Goal: Information Seeking & Learning: Understand process/instructions

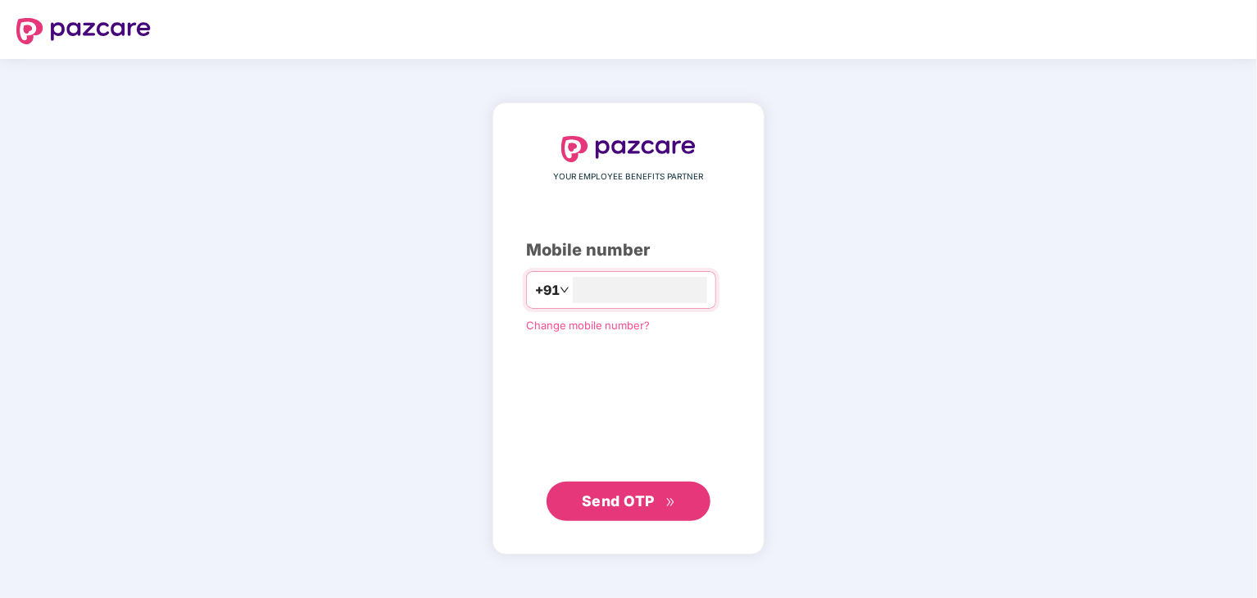
type input "**********"
click at [623, 499] on span "Send OTP" at bounding box center [618, 500] width 73 height 17
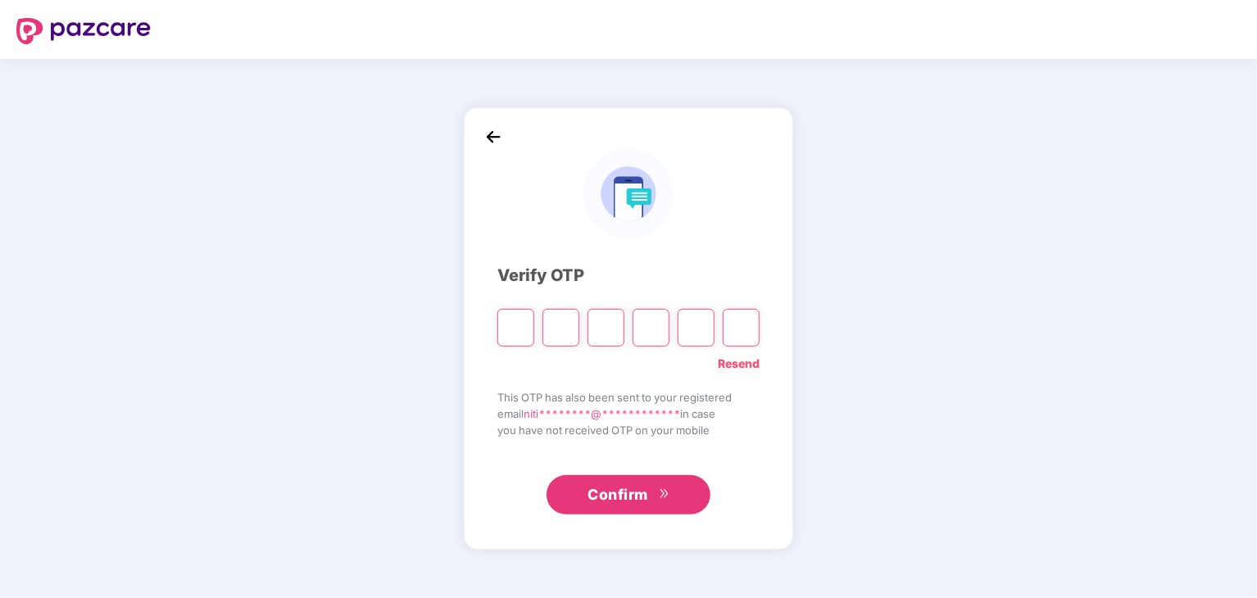
type input "*"
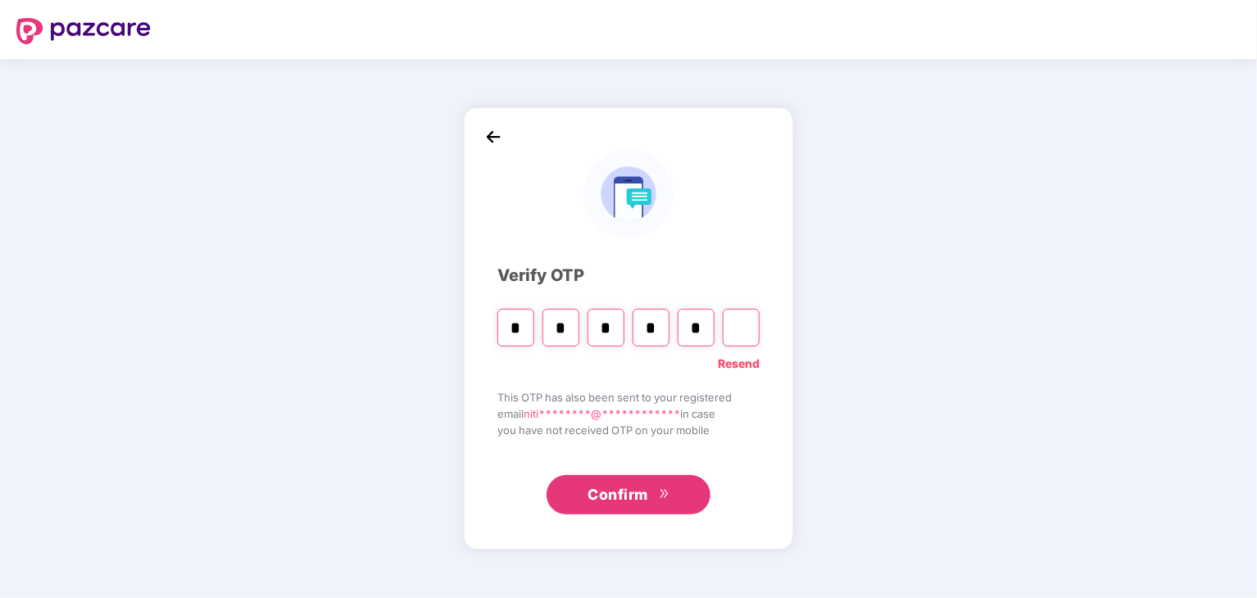
type input "*"
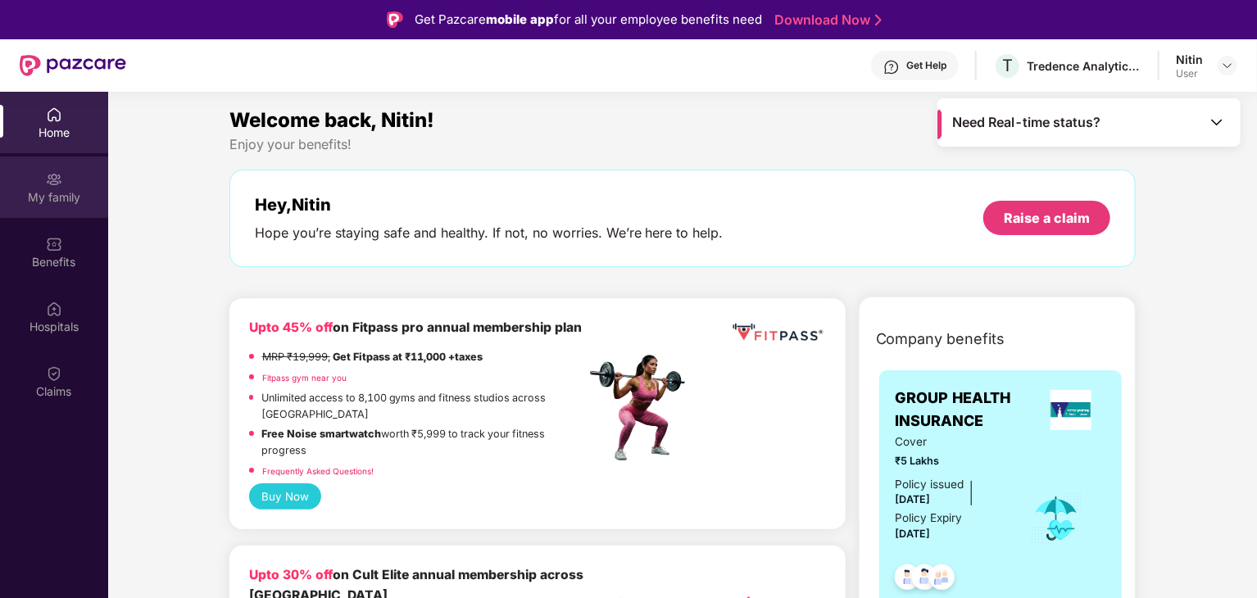
click at [58, 183] on img at bounding box center [54, 179] width 16 height 16
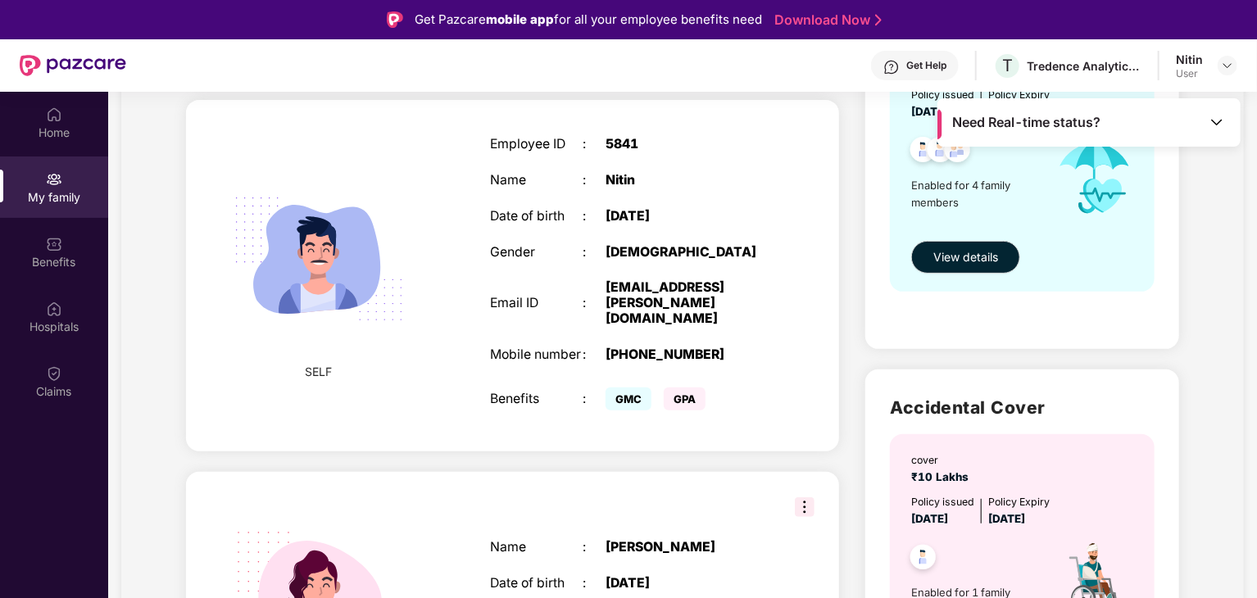
scroll to position [245, 0]
click at [982, 256] on span "View details" at bounding box center [965, 258] width 65 height 18
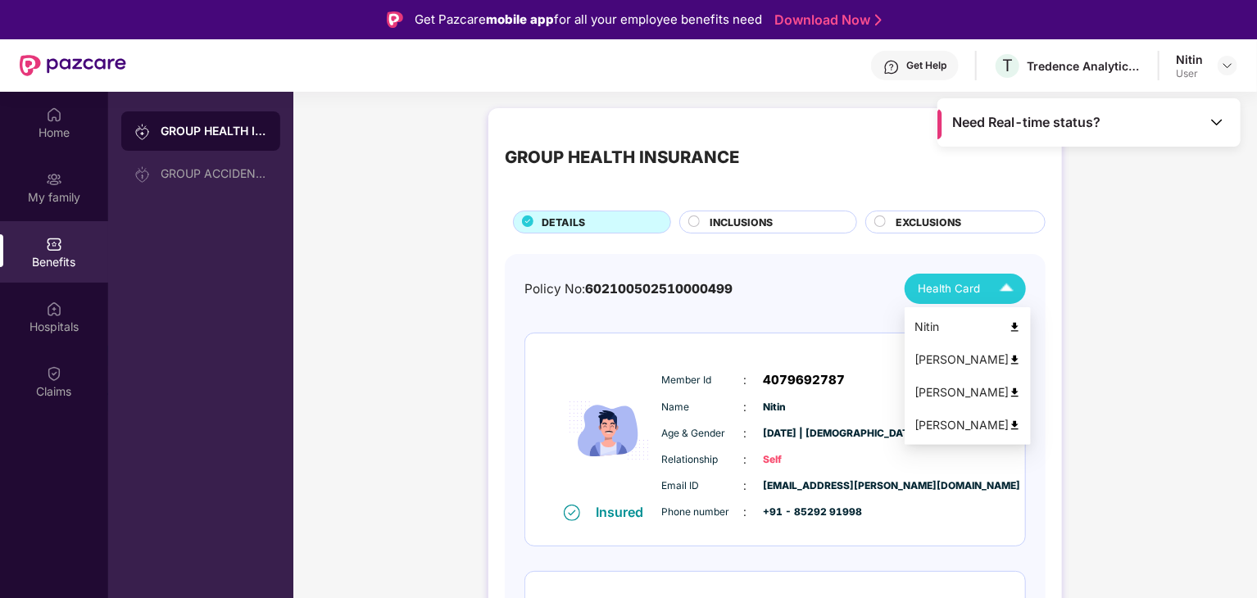
click at [990, 295] on div "Health Card" at bounding box center [969, 288] width 103 height 29
click at [1009, 324] on img at bounding box center [1015, 327] width 12 height 12
click at [1006, 279] on img at bounding box center [1006, 288] width 29 height 29
click at [1009, 324] on img at bounding box center [1015, 327] width 12 height 12
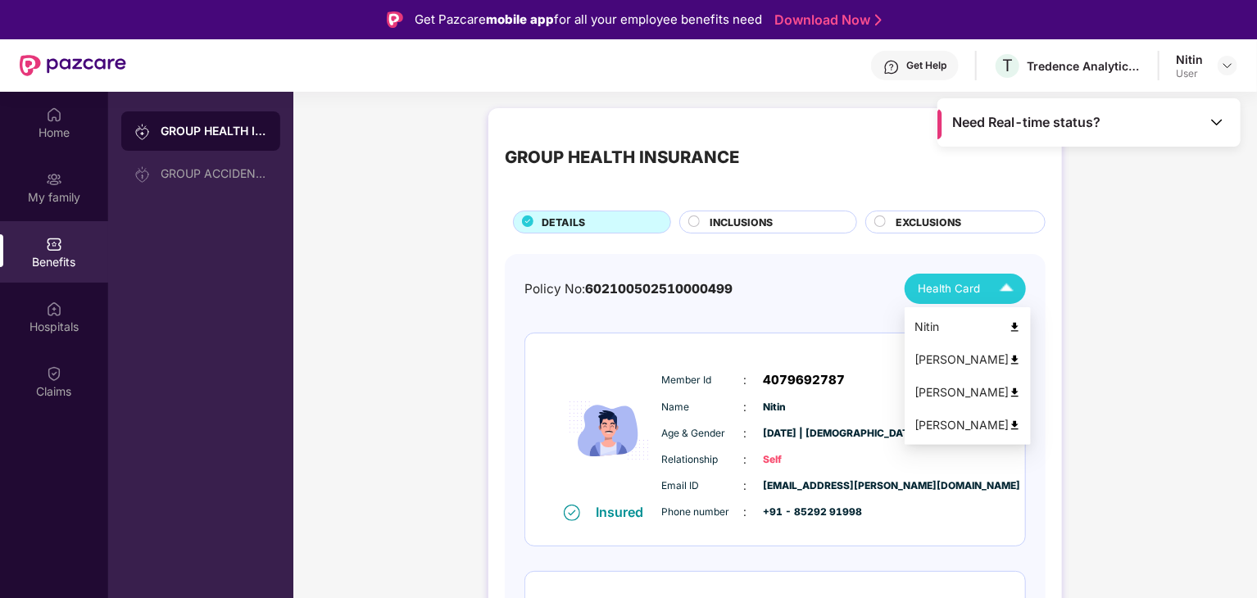
click at [988, 284] on div "Health Card" at bounding box center [969, 288] width 103 height 29
click at [1009, 388] on img at bounding box center [1015, 393] width 12 height 12
click at [1009, 289] on img at bounding box center [1006, 288] width 29 height 29
click at [1009, 421] on img at bounding box center [1015, 425] width 12 height 12
click at [996, 292] on img at bounding box center [1006, 288] width 29 height 29
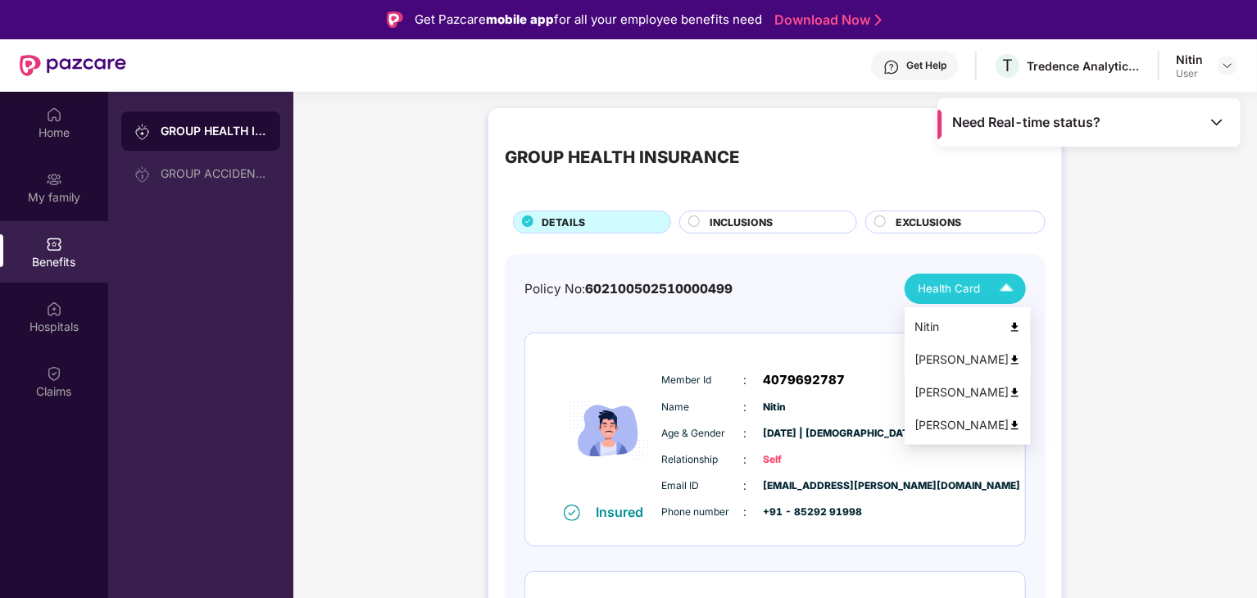
click at [1009, 356] on img at bounding box center [1015, 360] width 12 height 12
